Goal: Information Seeking & Learning: Find specific fact

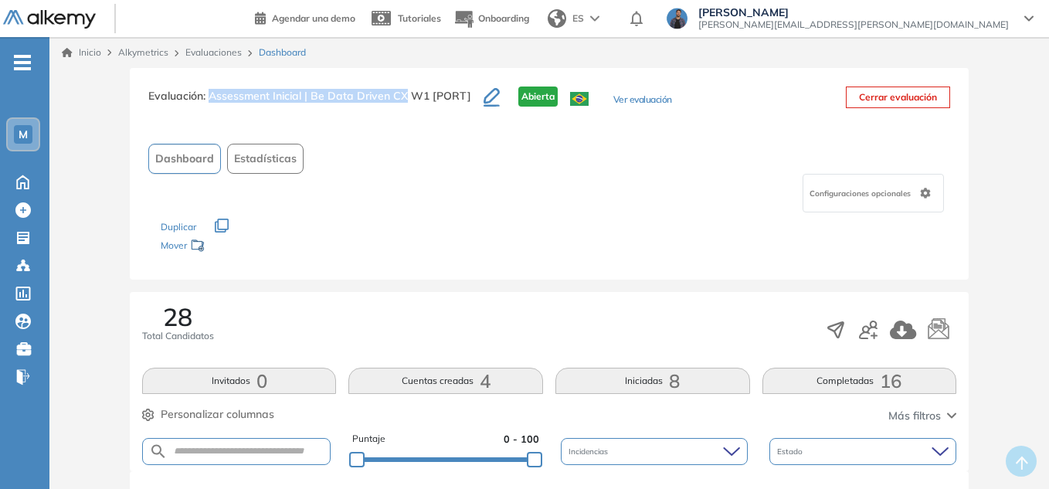
click at [21, 64] on span "-" at bounding box center [22, 61] width 17 height 12
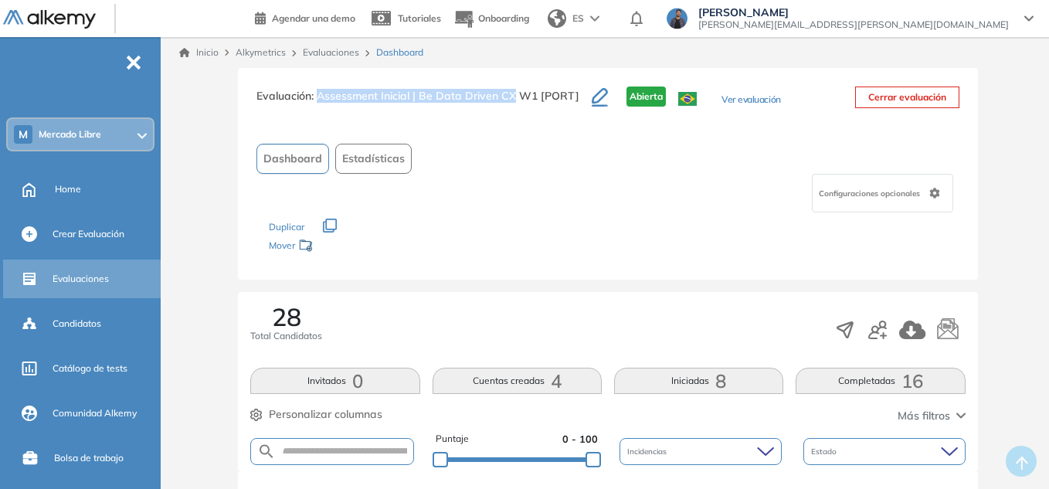
click at [97, 275] on span "Evaluaciones" at bounding box center [81, 279] width 56 height 14
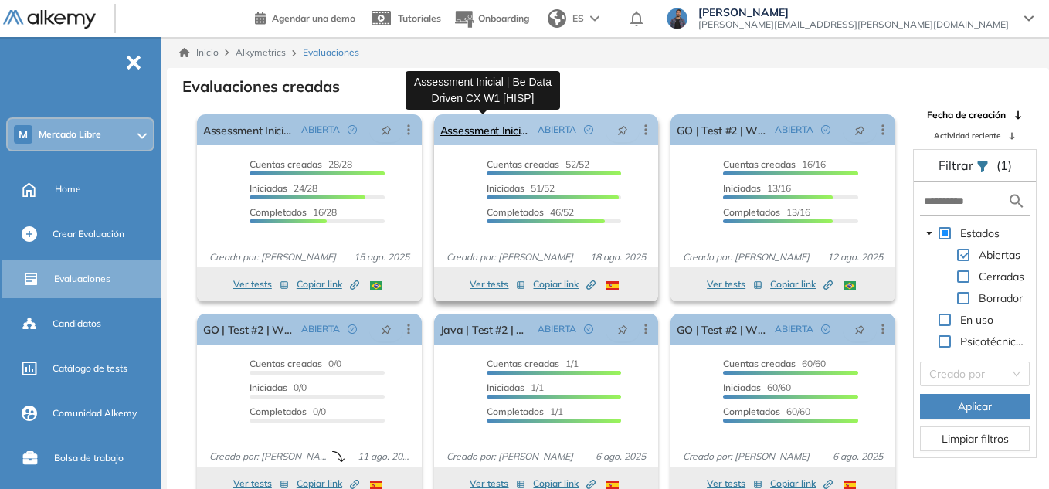
click at [506, 132] on link "Assessment Inicial | Be Data Driven CX W1 [HISP]" at bounding box center [486, 129] width 92 height 31
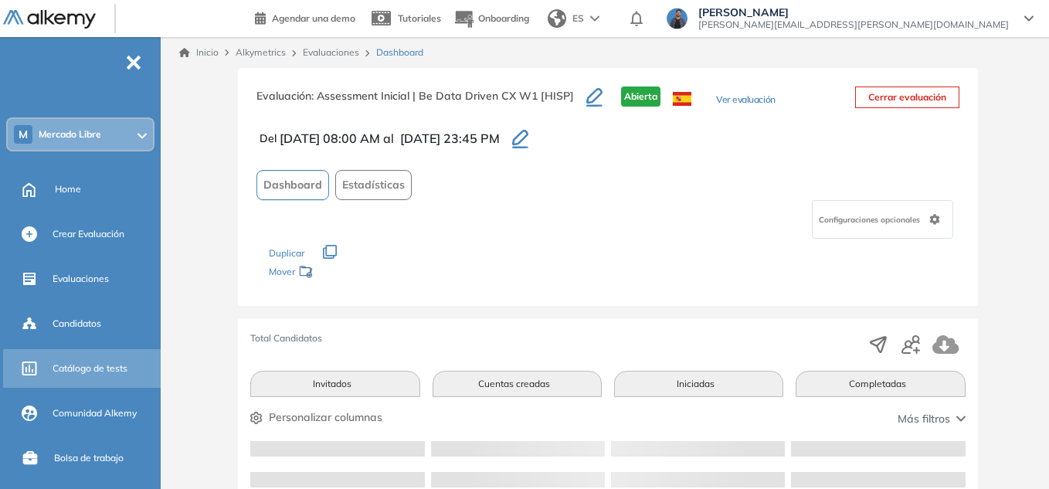
click at [90, 368] on span "Catálogo de tests" at bounding box center [90, 368] width 75 height 14
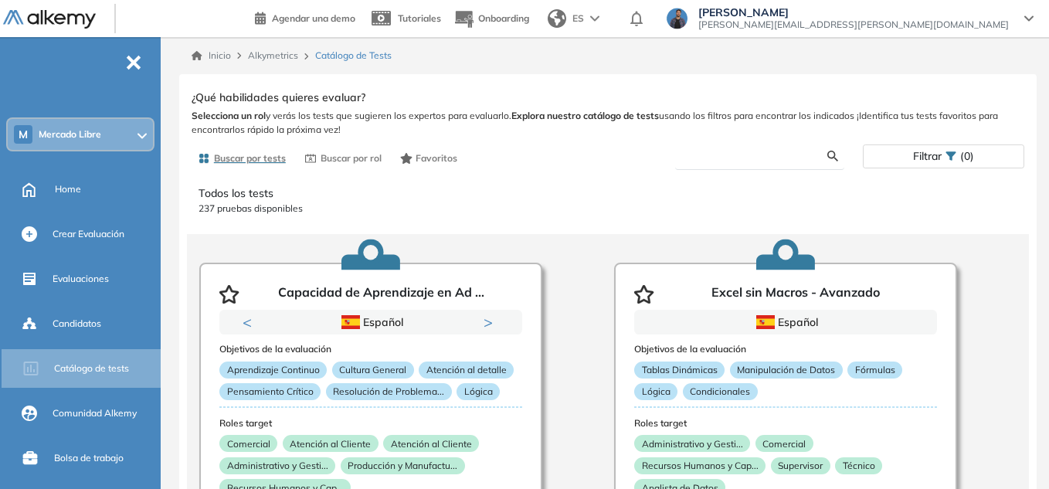
click at [741, 151] on input "text" at bounding box center [757, 156] width 140 height 14
type input "*******"
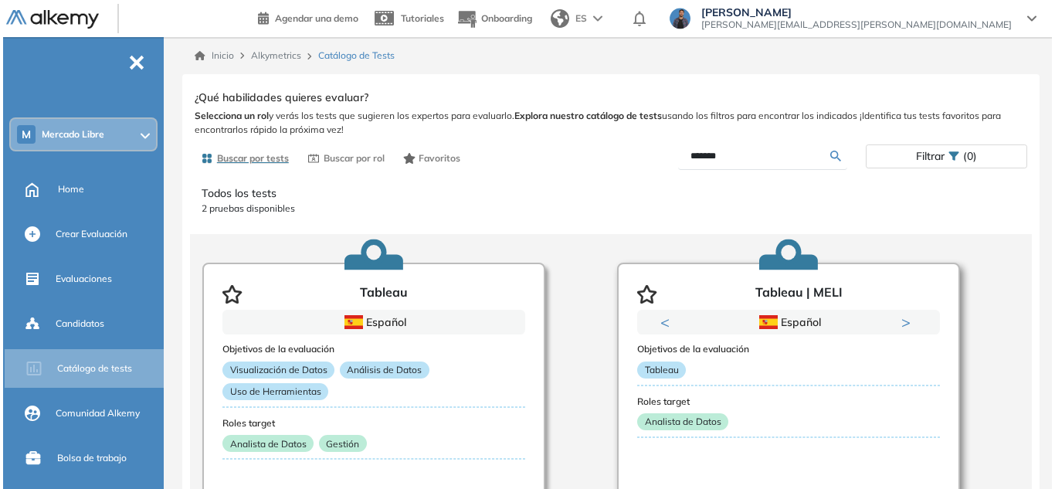
scroll to position [108, 0]
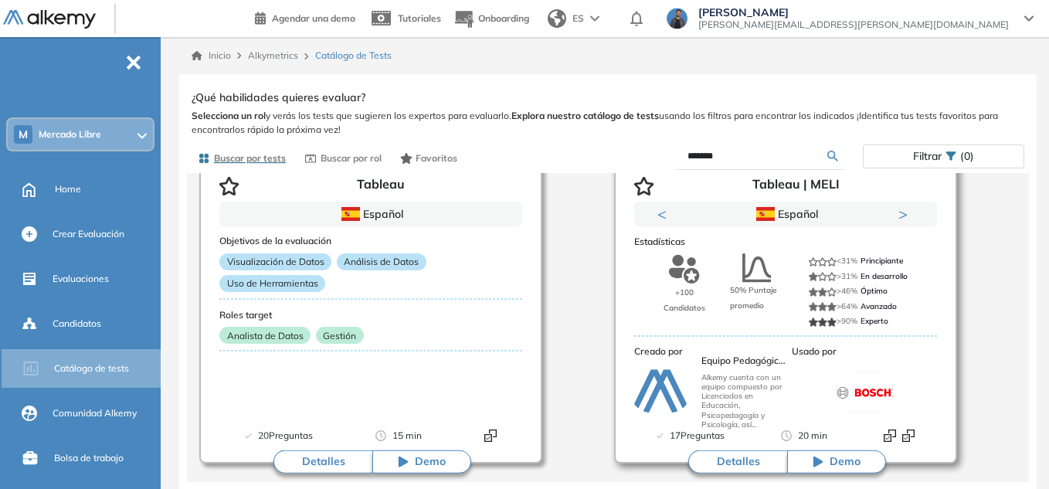
click at [759, 460] on button "Detalles" at bounding box center [737, 461] width 99 height 23
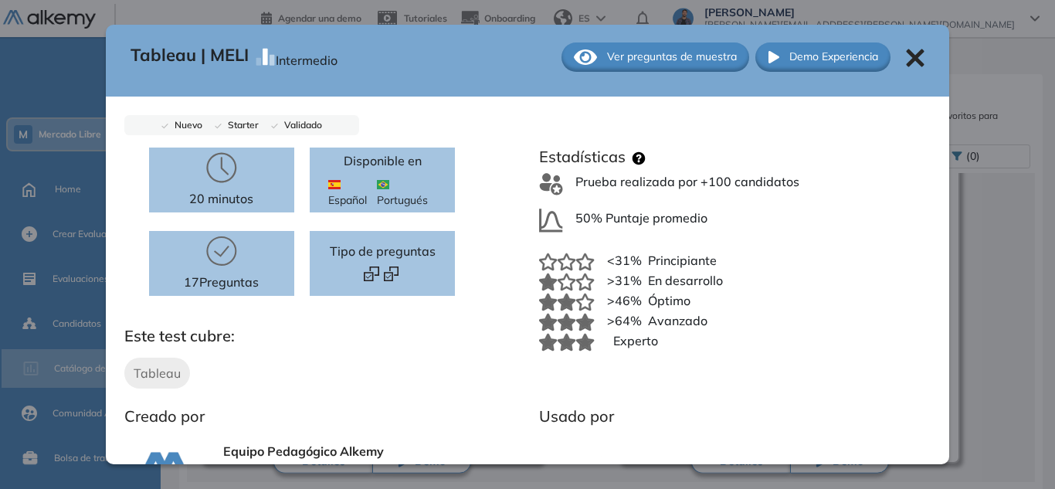
scroll to position [0, 0]
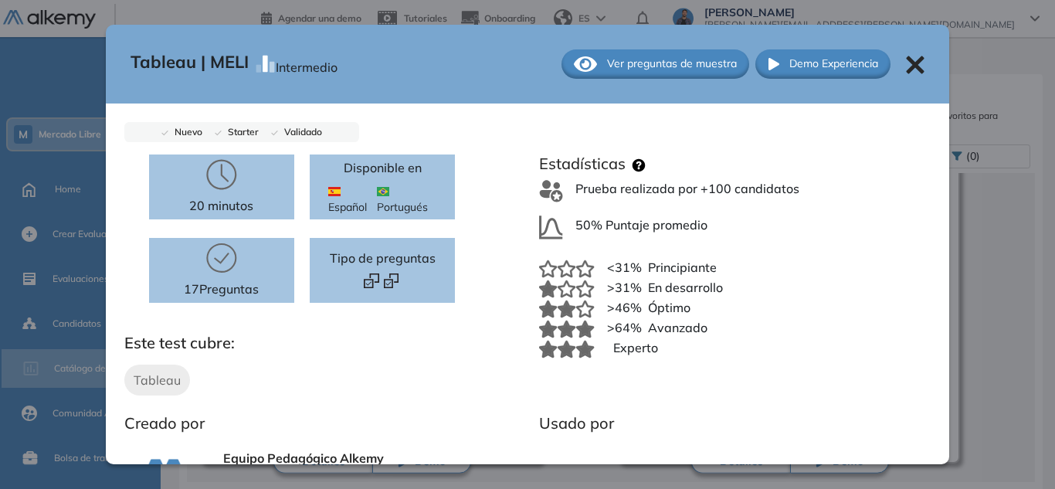
click at [655, 62] on span "Ver preguntas de muestra" at bounding box center [672, 64] width 130 height 16
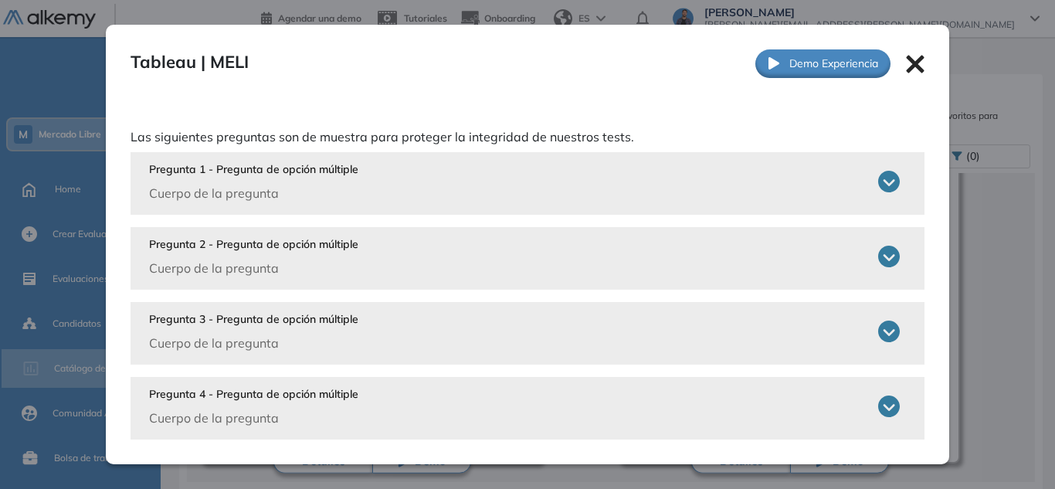
click at [878, 185] on icon at bounding box center [889, 182] width 22 height 22
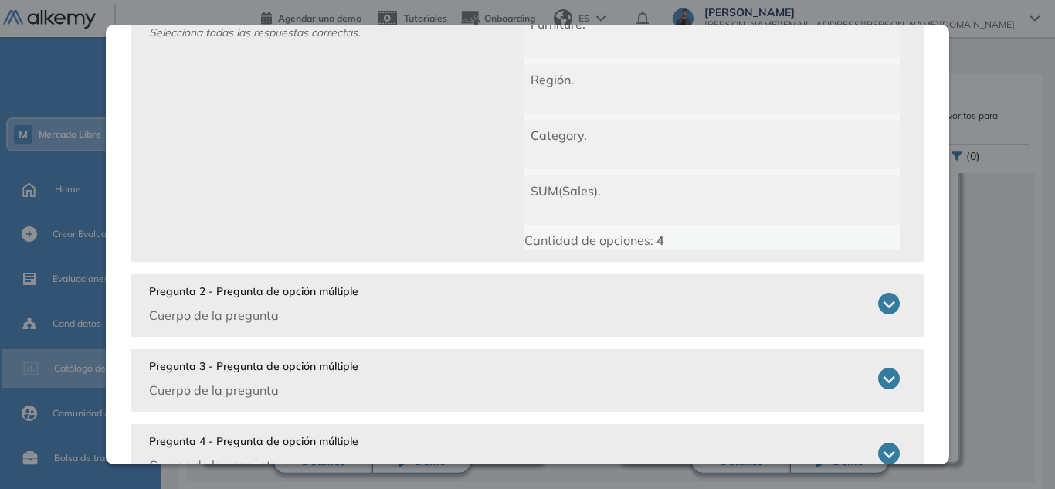
scroll to position [232, 0]
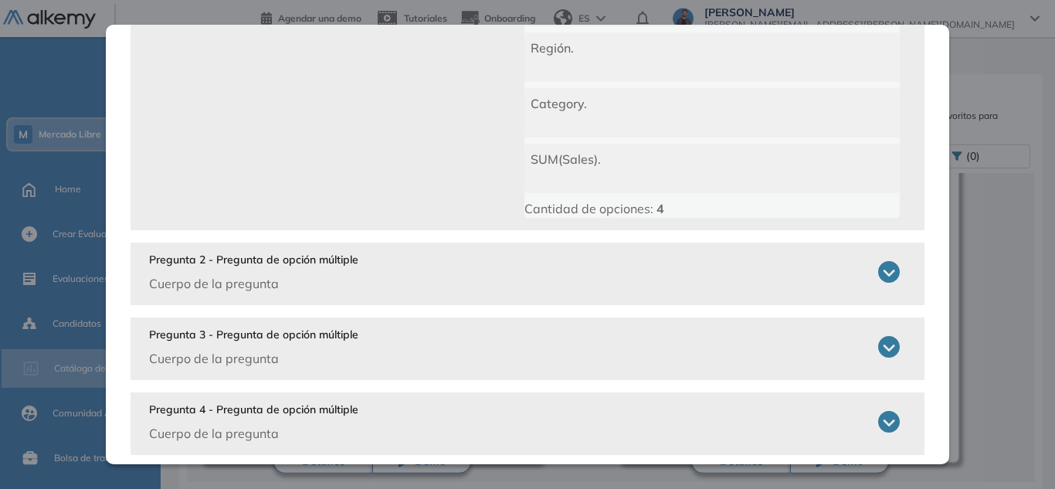
click at [878, 265] on icon at bounding box center [889, 272] width 22 height 22
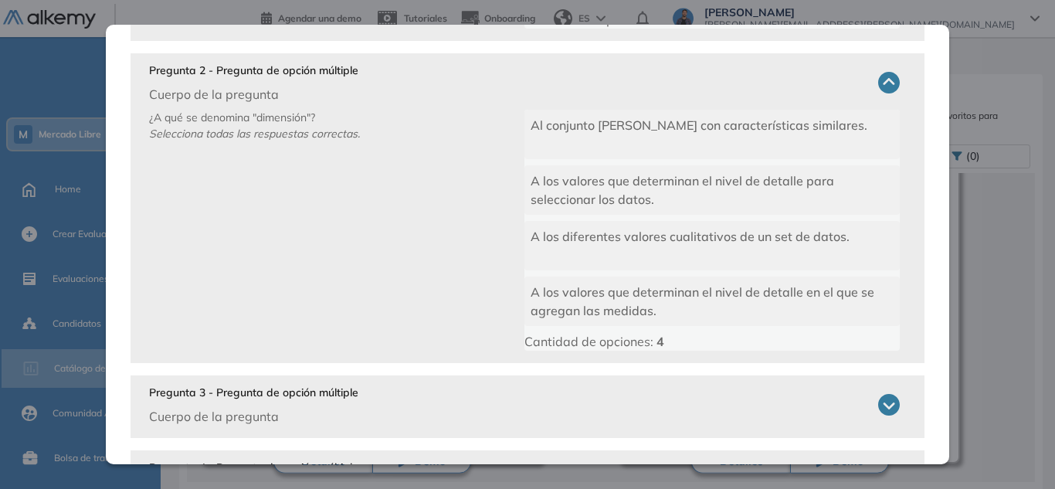
scroll to position [500, 0]
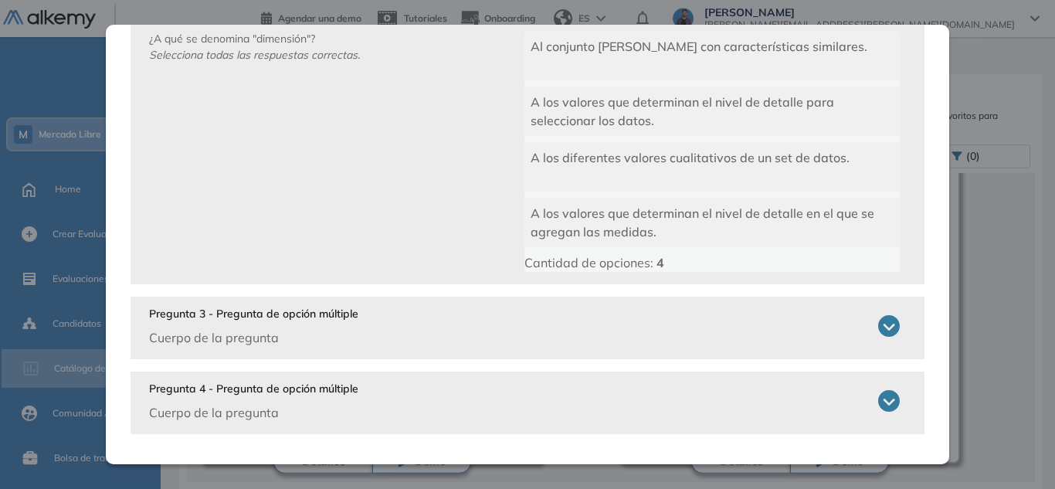
click at [890, 329] on div "Pregunta 3 - Pregunta de opción múltiple Cuerpo de la pregunta ¿Cuál de las sig…" at bounding box center [528, 328] width 795 height 63
click at [880, 323] on icon at bounding box center [889, 326] width 22 height 22
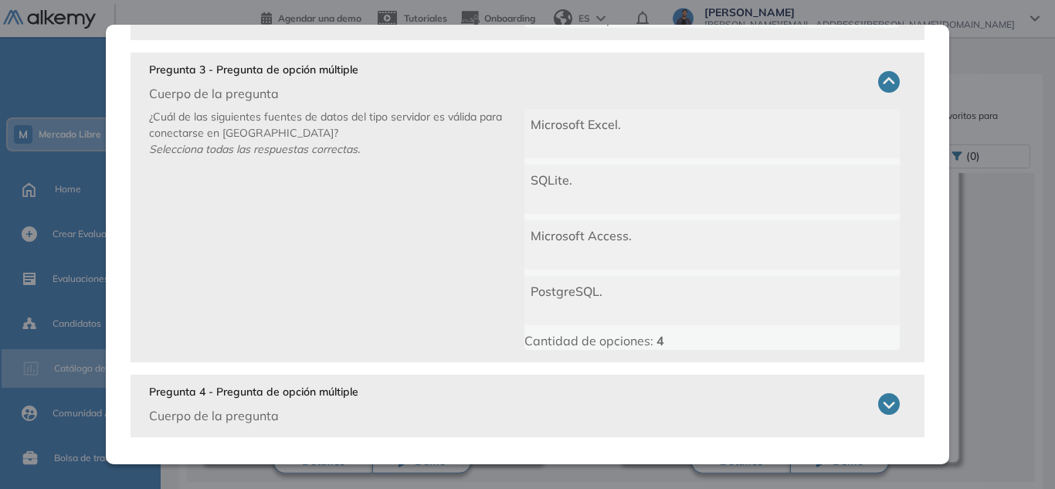
scroll to position [747, 0]
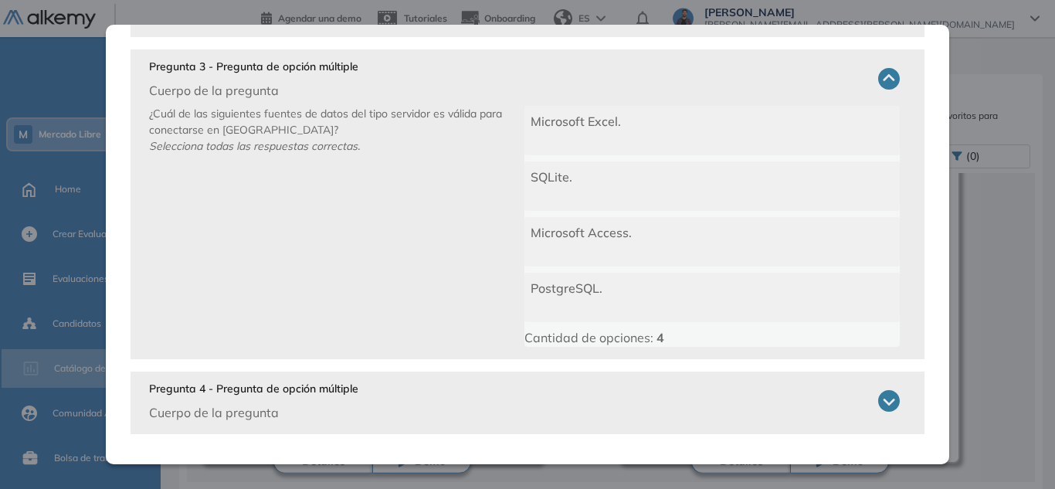
click at [878, 396] on icon at bounding box center [889, 401] width 22 height 22
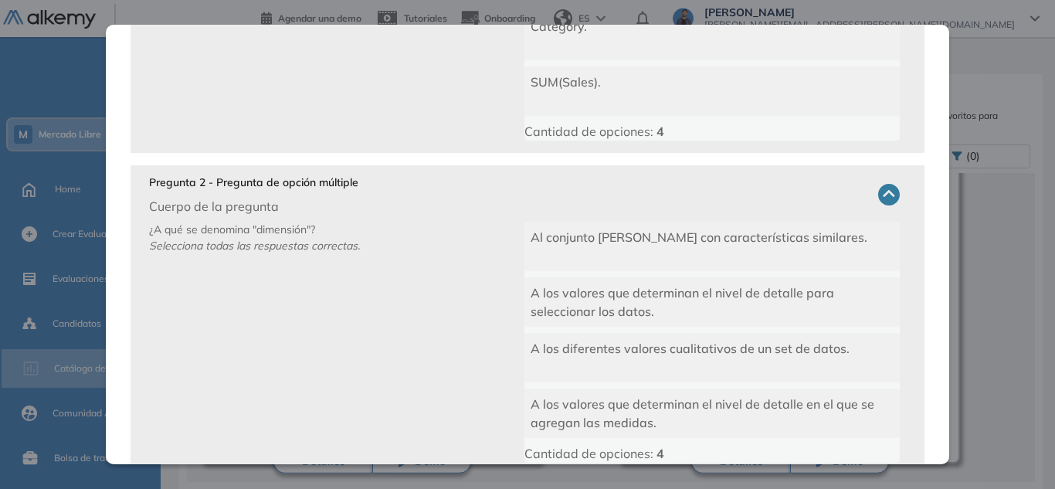
scroll to position [0, 0]
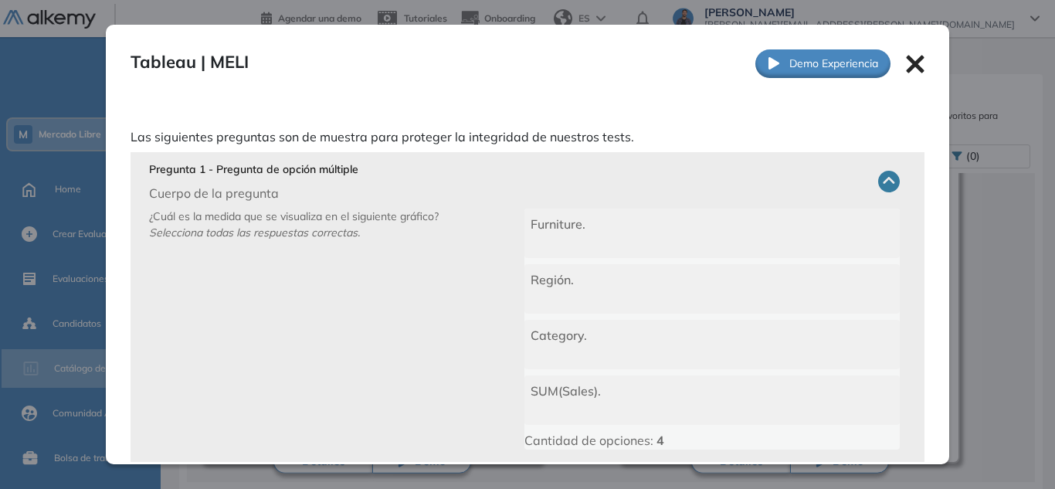
click at [912, 59] on icon at bounding box center [915, 64] width 19 height 19
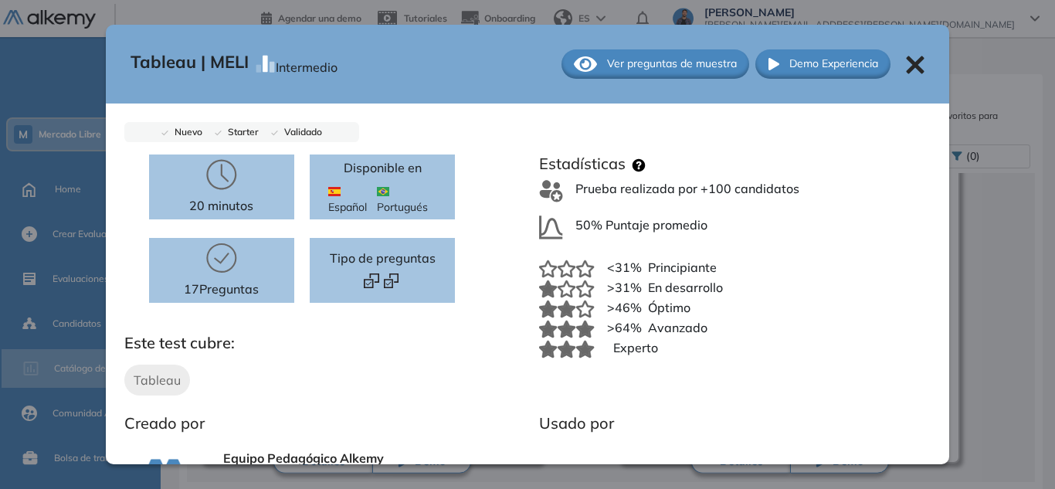
click at [651, 68] on span "Ver preguntas de muestra" at bounding box center [672, 64] width 130 height 16
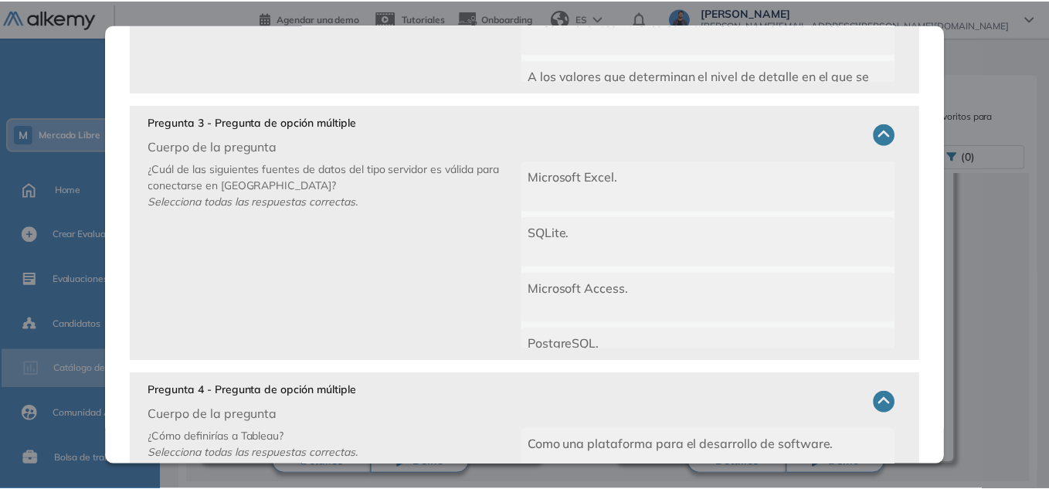
scroll to position [778, 0]
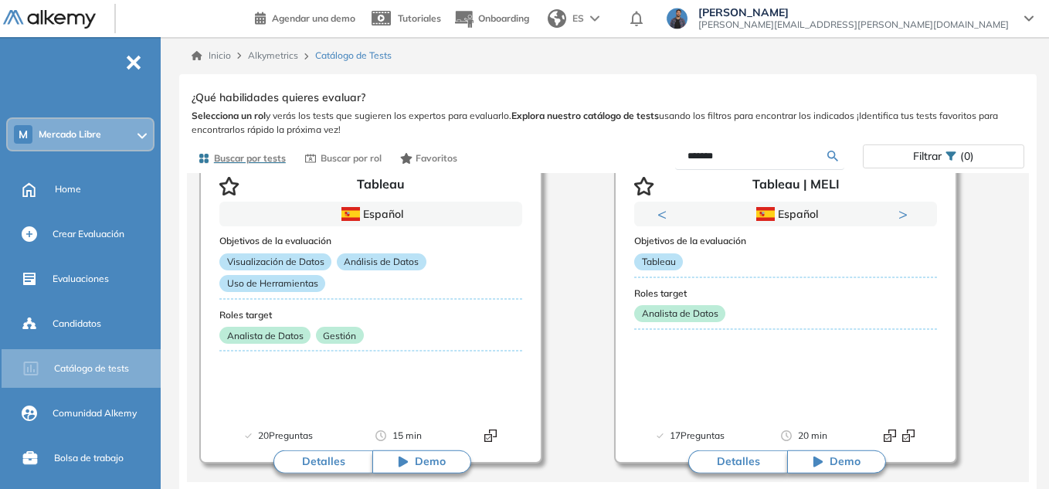
click at [976, 210] on div "Tableau | [PERSON_NAME] Intermedio Ver preguntas de muestra Demo Experiencia Nu…" at bounding box center [608, 293] width 832 height 414
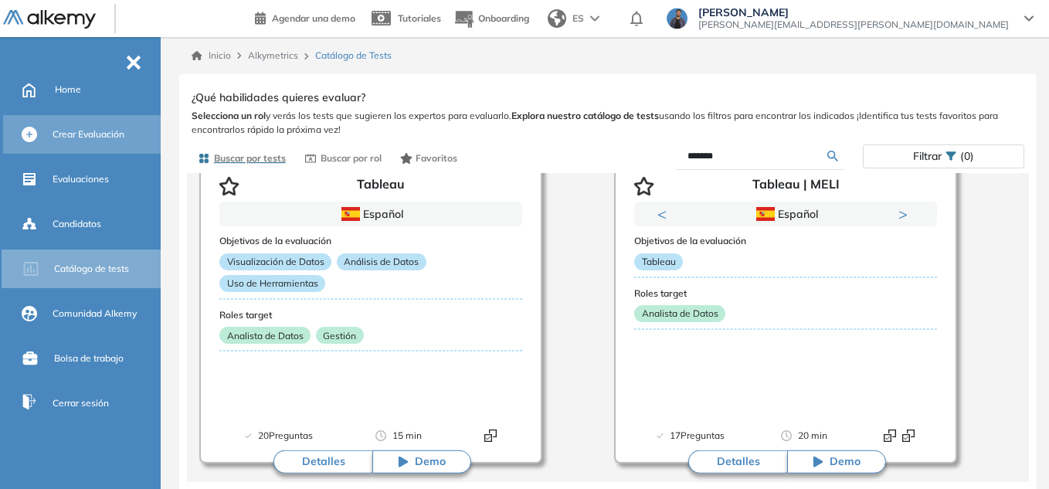
scroll to position [18, 0]
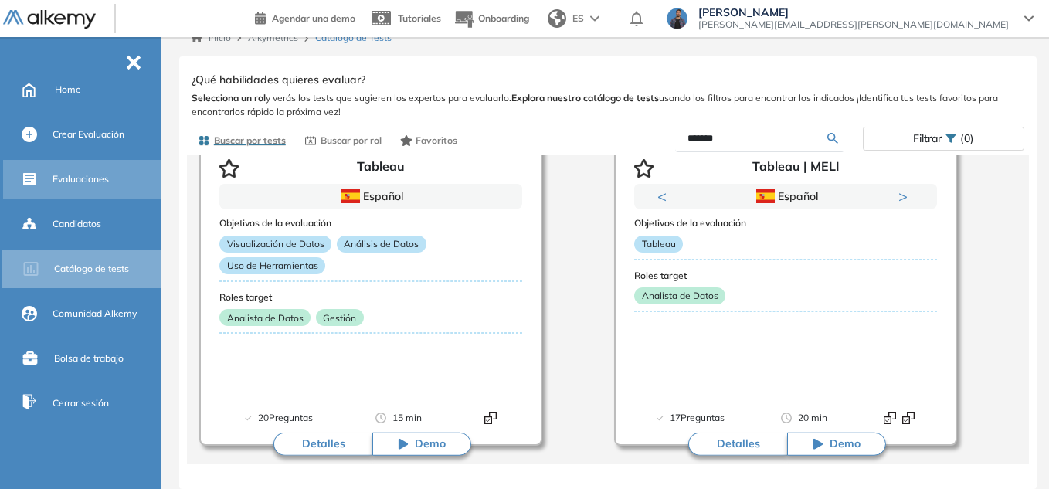
click at [87, 188] on div "Evaluaciones" at bounding box center [105, 179] width 105 height 26
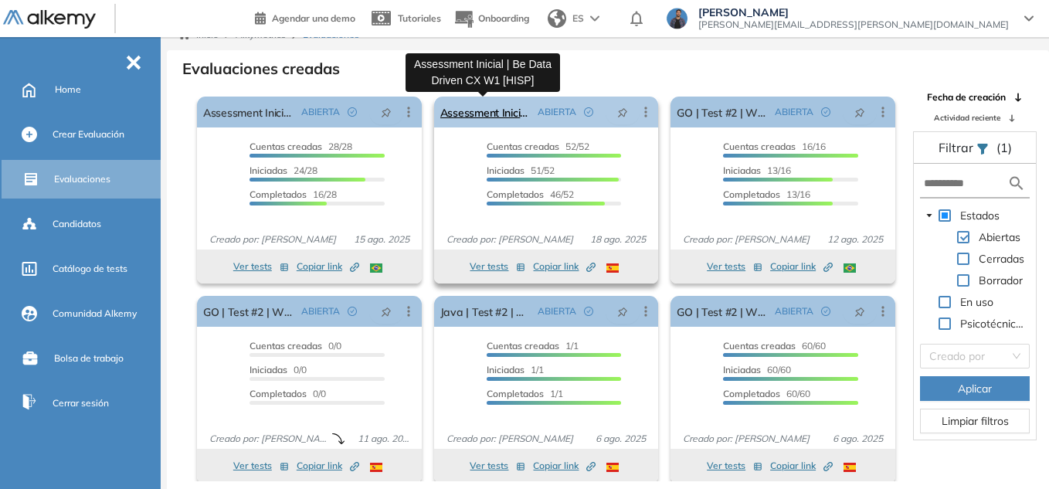
click at [503, 111] on link "Assessment Inicial | Be Data Driven CX W1 [HISP]" at bounding box center [486, 112] width 92 height 31
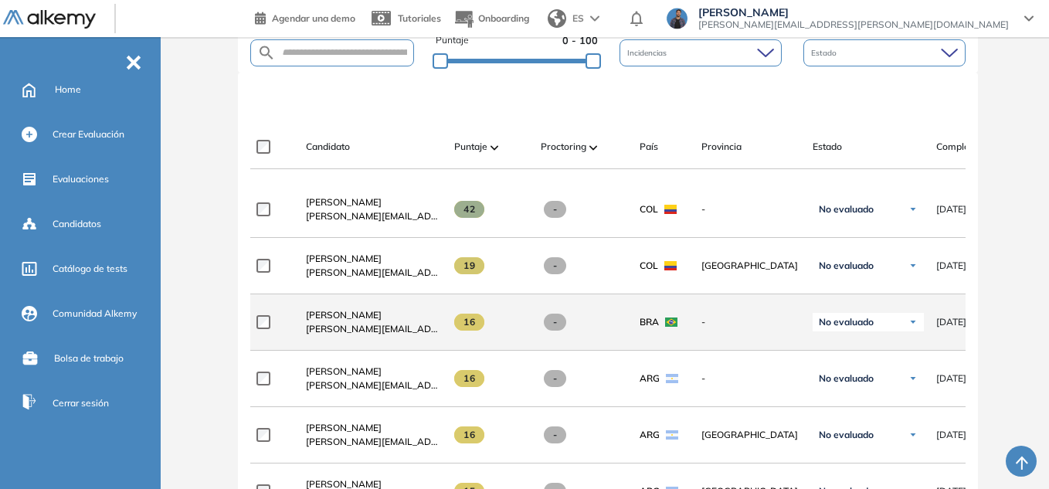
scroll to position [425, 0]
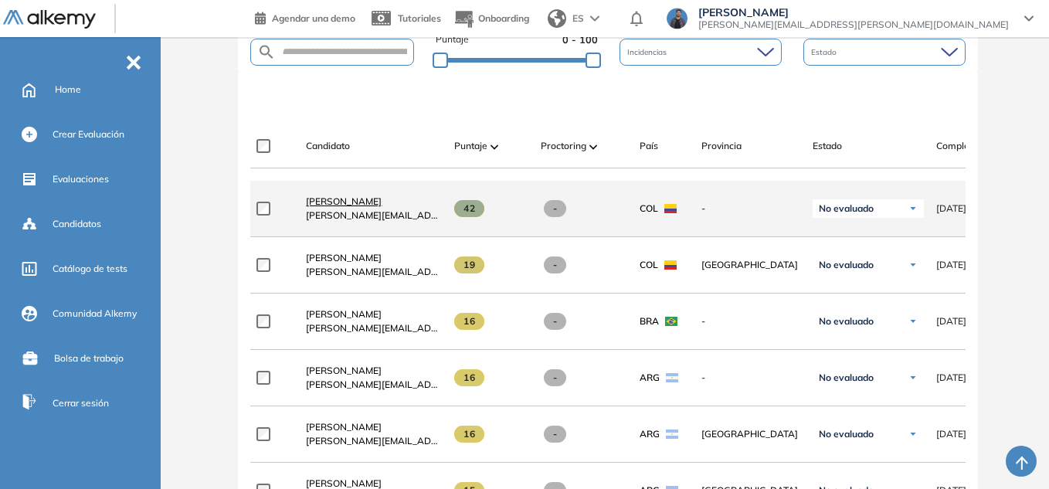
click at [371, 204] on span "[PERSON_NAME]" at bounding box center [344, 201] width 76 height 12
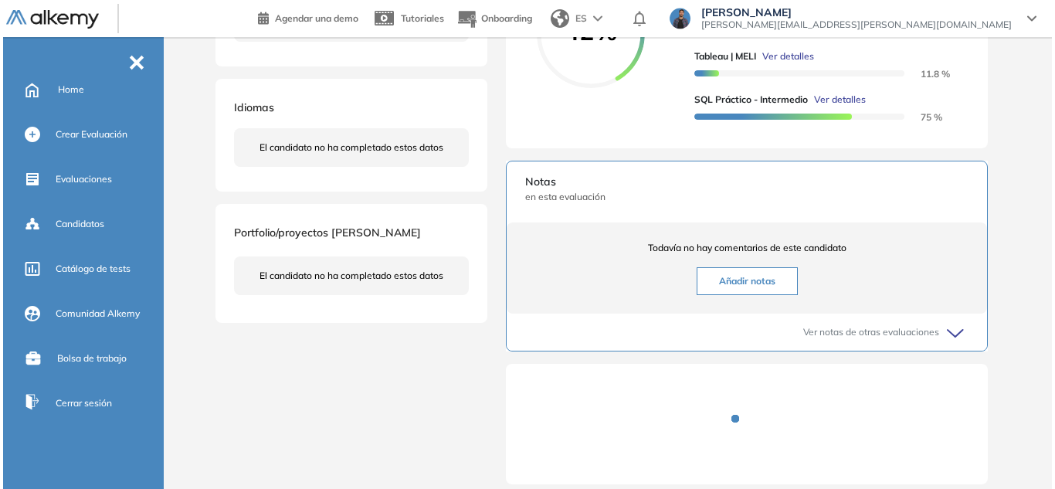
scroll to position [232, 0]
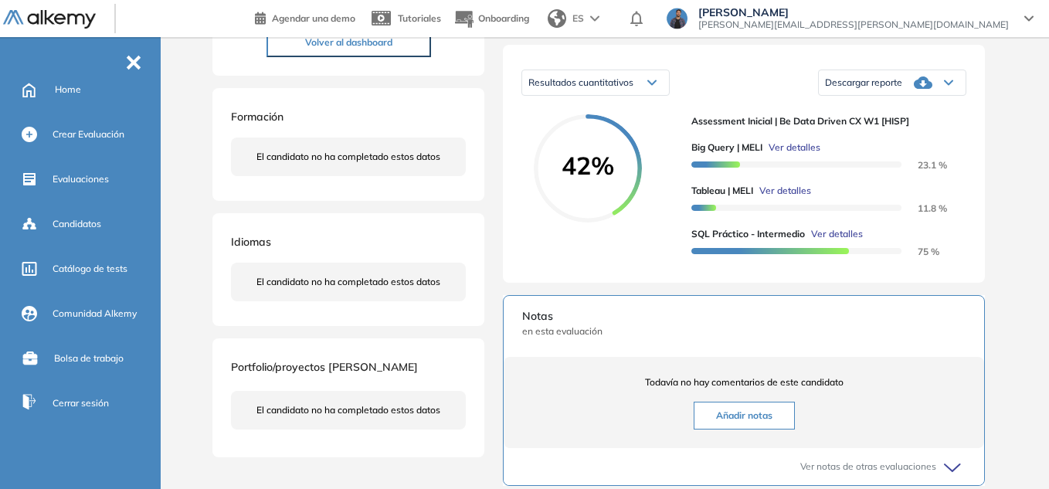
click at [798, 198] on span "Ver detalles" at bounding box center [785, 191] width 52 height 14
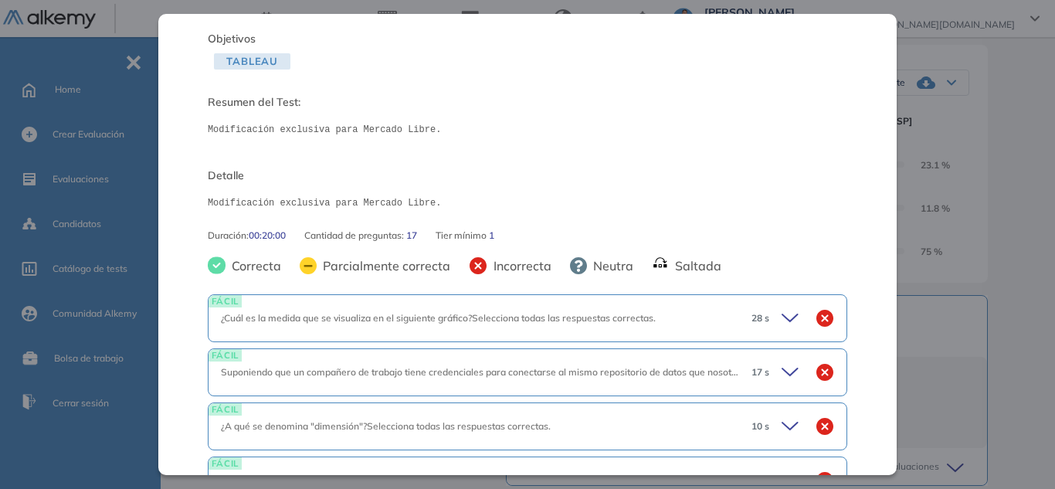
scroll to position [154, 0]
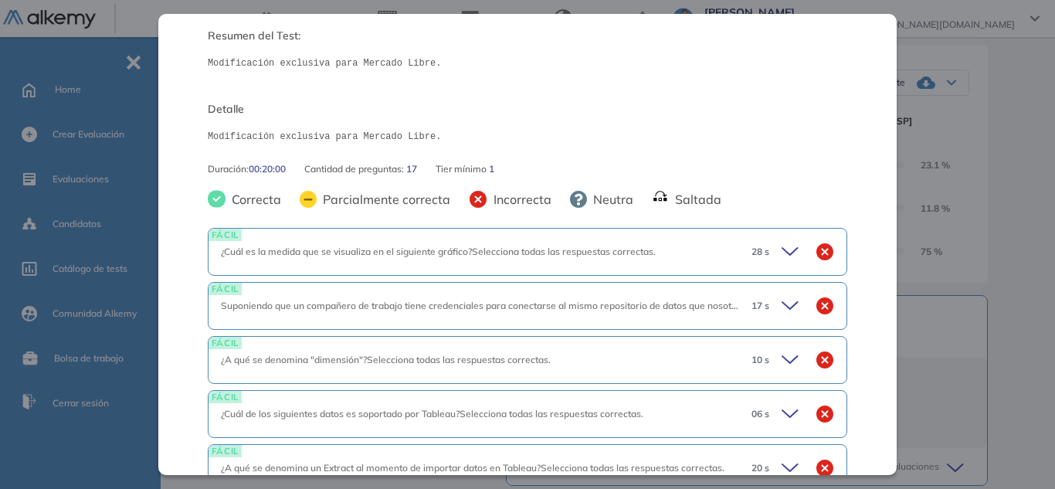
click at [781, 245] on icon at bounding box center [792, 252] width 22 height 22
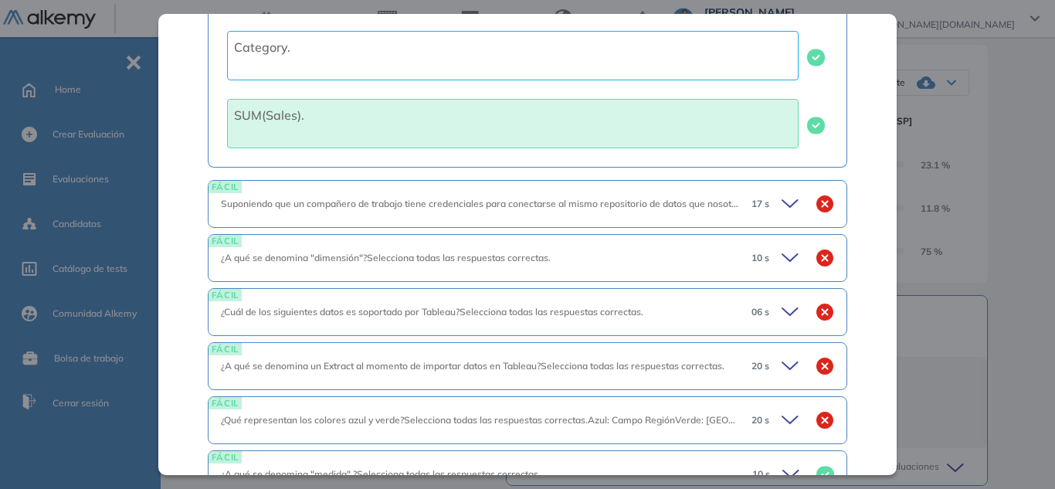
scroll to position [618, 0]
click at [782, 208] on icon at bounding box center [792, 205] width 22 height 22
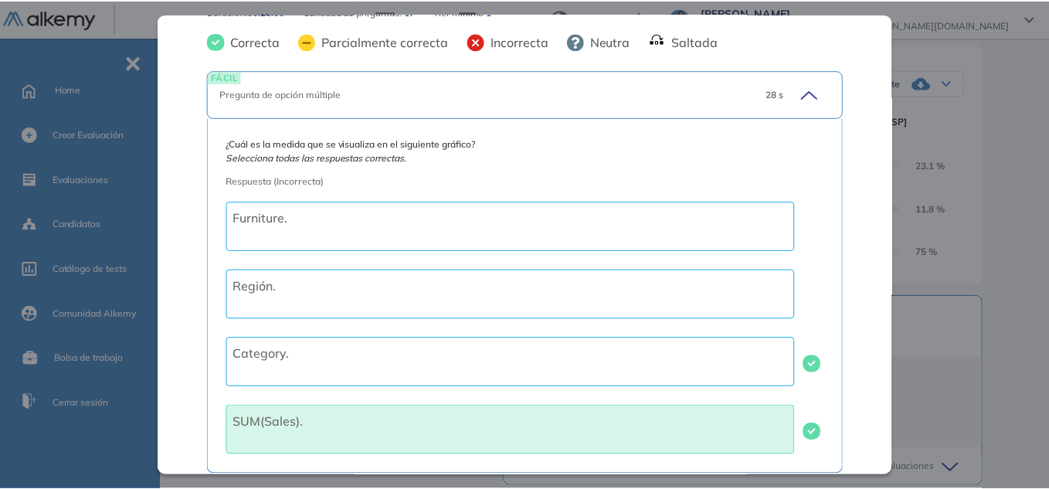
scroll to position [386, 0]
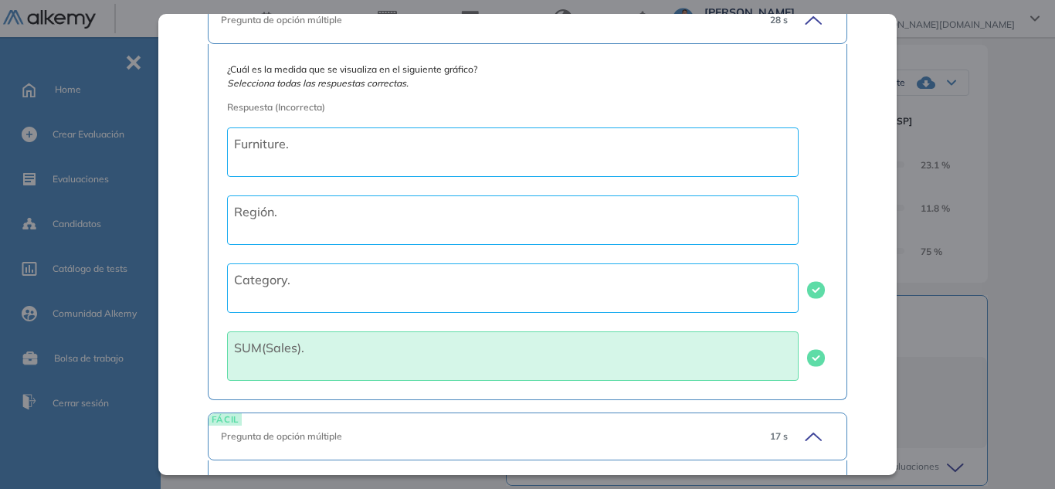
click at [931, 112] on div "Tableau | [PERSON_NAME] Intermedio Idiomas Objetivos Tableau Resumen del Test: …" at bounding box center [610, 258] width 803 height 845
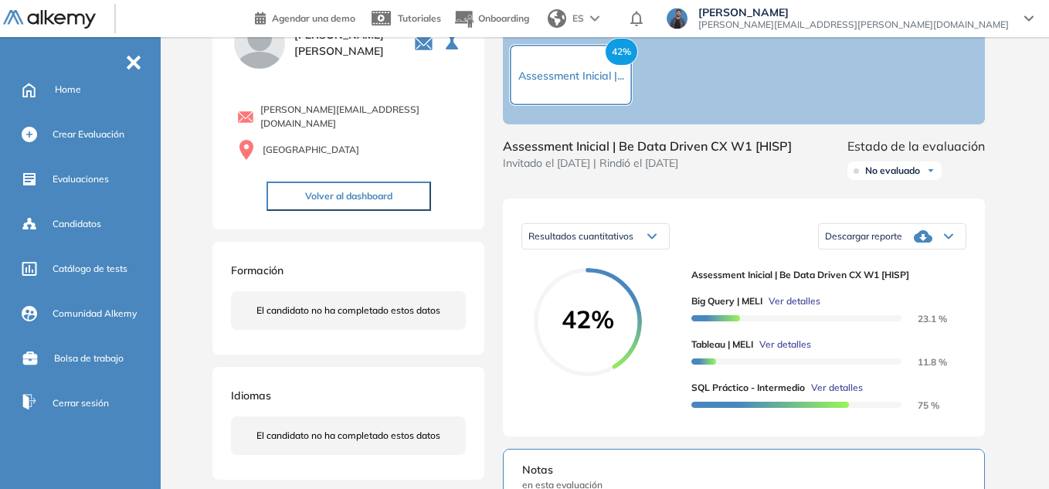
scroll to position [0, 0]
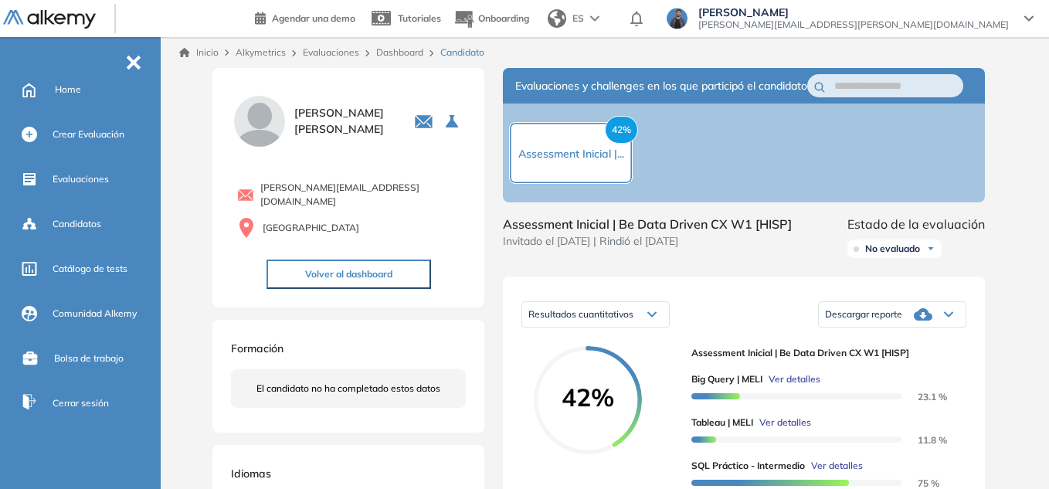
click at [59, 19] on img at bounding box center [49, 19] width 93 height 19
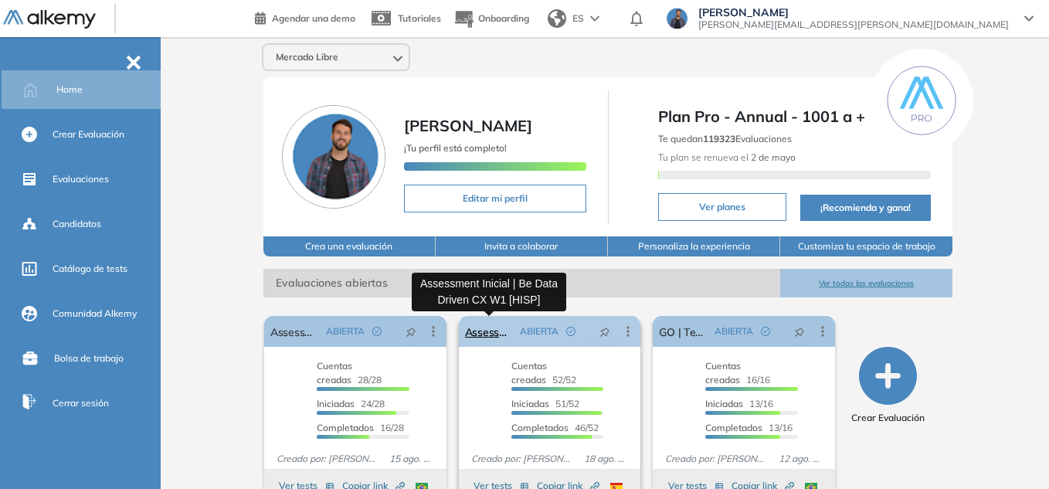
click at [480, 333] on link "Assessment Inicial | Be Data Driven CX W1 [HISP]" at bounding box center [489, 331] width 49 height 31
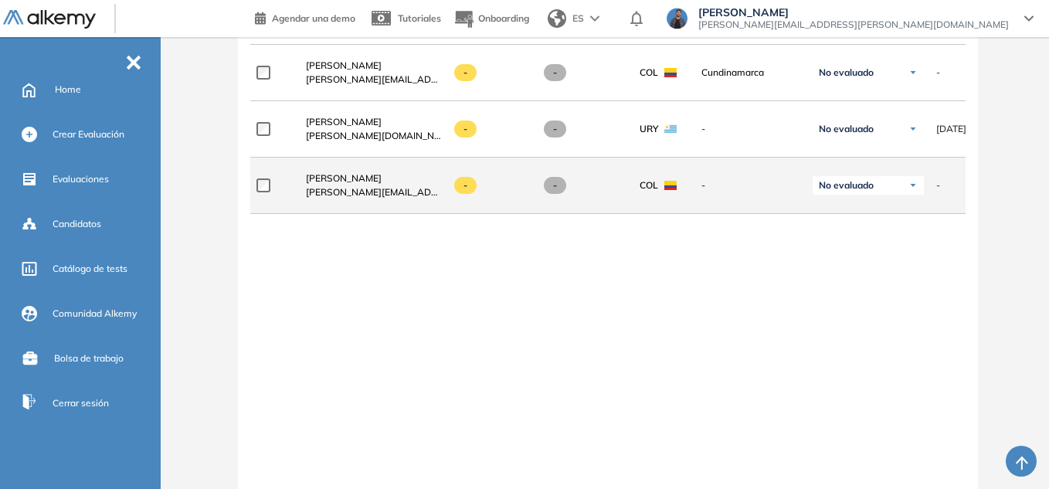
scroll to position [3209, 0]
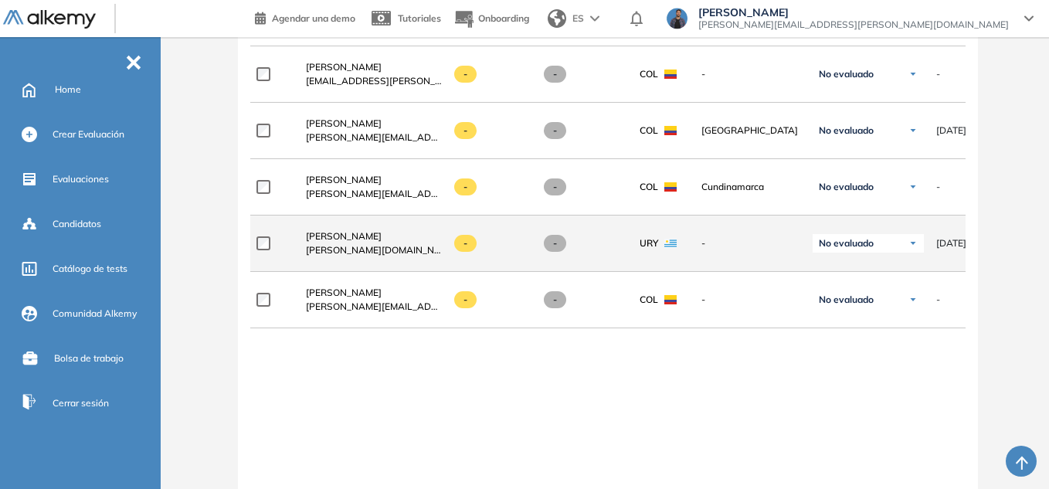
click at [899, 250] on div "No evaluado" at bounding box center [867, 243] width 111 height 19
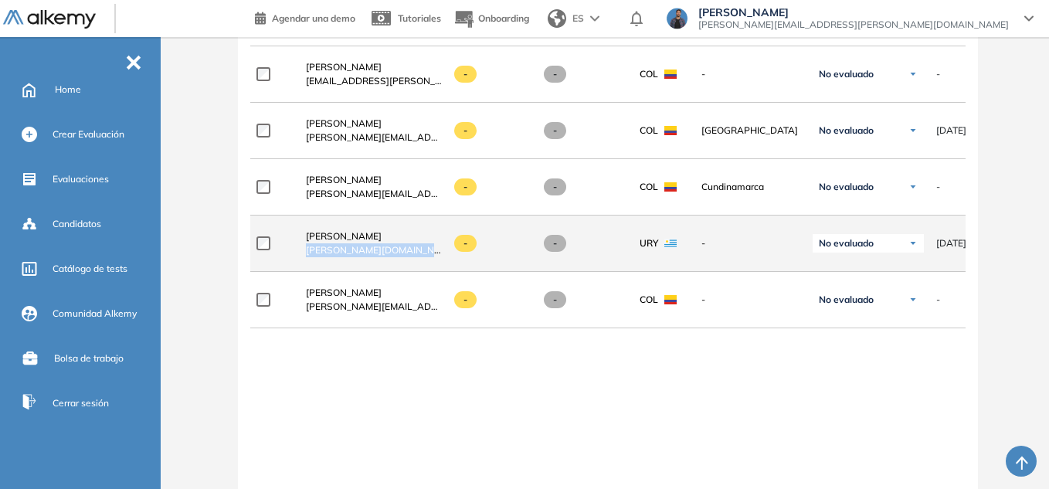
drag, startPoint x: 306, startPoint y: 259, endPoint x: 443, endPoint y: 273, distance: 138.2
click at [443, 272] on div "**********" at bounding box center [769, 243] width 1038 height 56
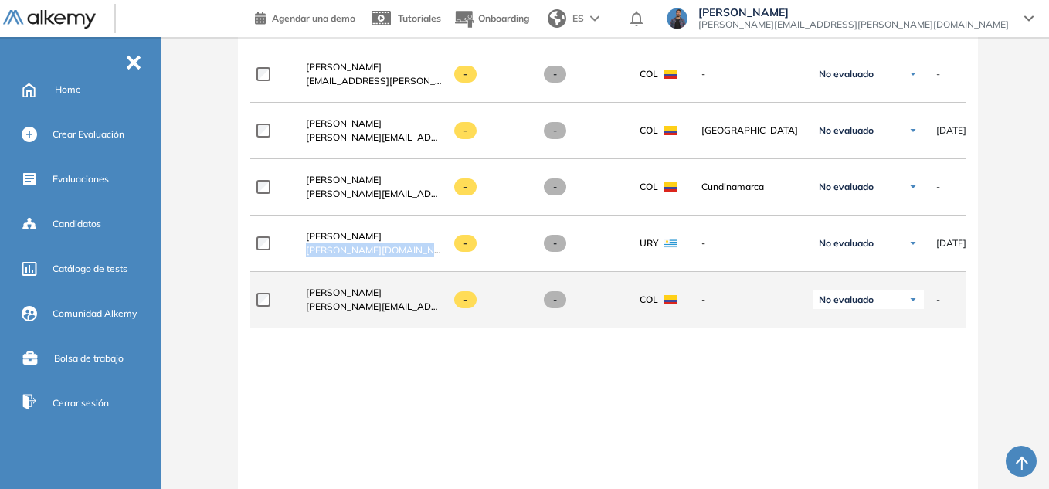
copy span "[PERSON_NAME][DOMAIN_NAME][EMAIL_ADDRESS][DOMAIN_NAME]"
